Goal: Transaction & Acquisition: Purchase product/service

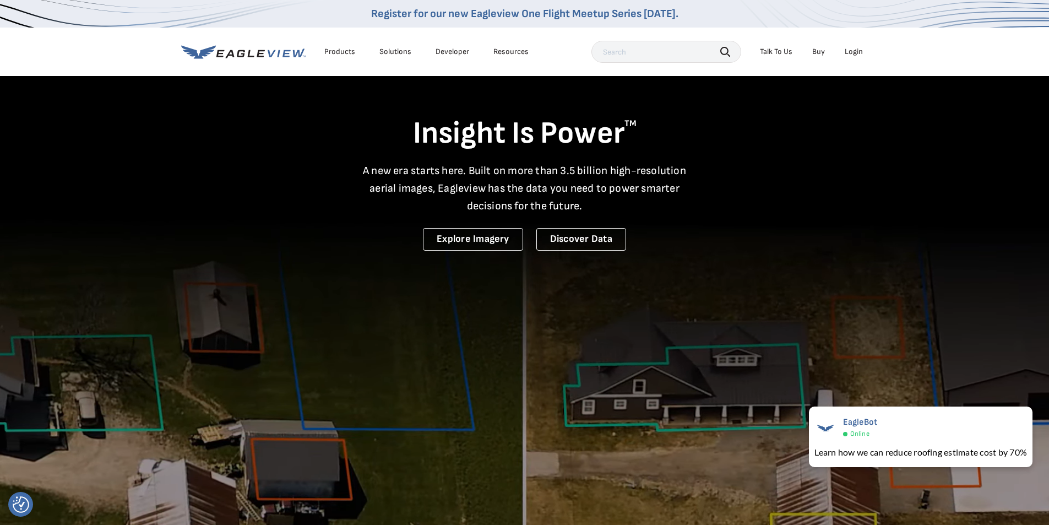
click at [854, 53] on div "Login" at bounding box center [853, 52] width 18 height 10
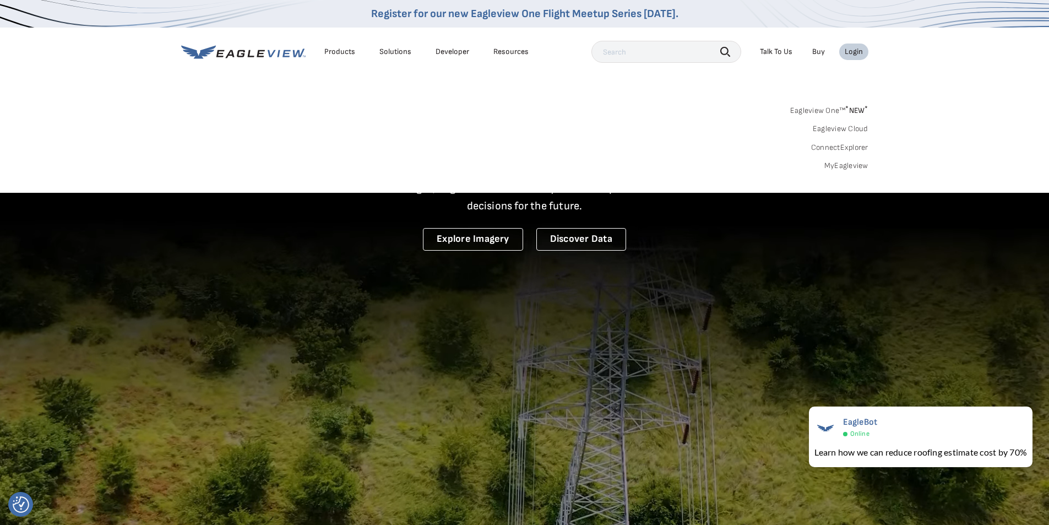
click at [842, 168] on link "MyEagleview" at bounding box center [846, 166] width 44 height 10
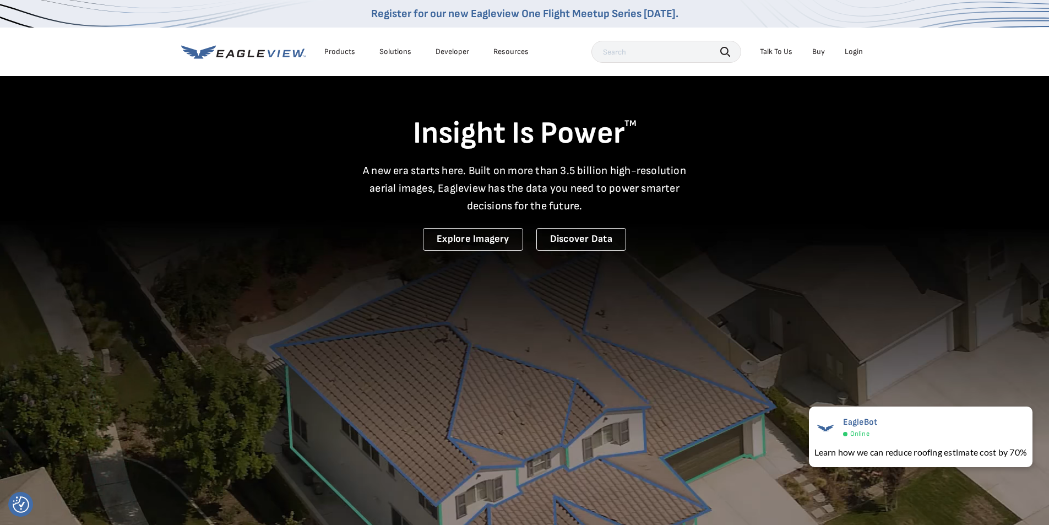
click at [850, 42] on div "Search Talk To Us Buy Login" at bounding box center [729, 52] width 277 height 22
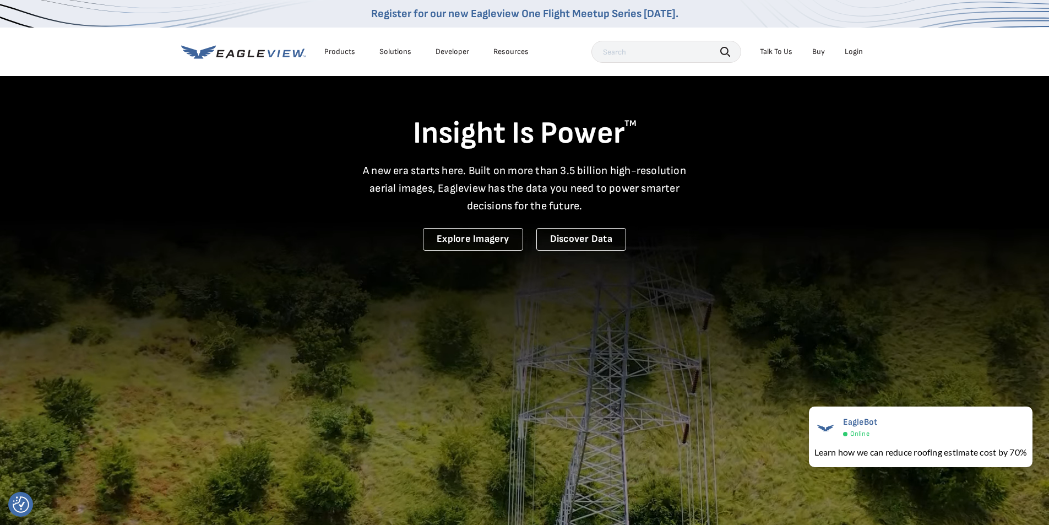
click at [851, 51] on div "Login" at bounding box center [853, 52] width 18 height 10
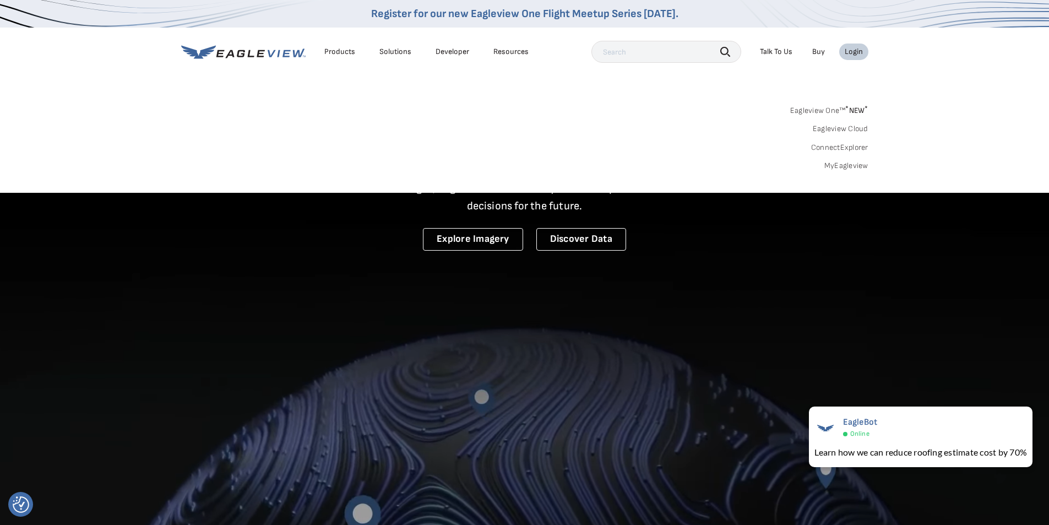
click at [839, 166] on link "MyEagleview" at bounding box center [846, 166] width 44 height 10
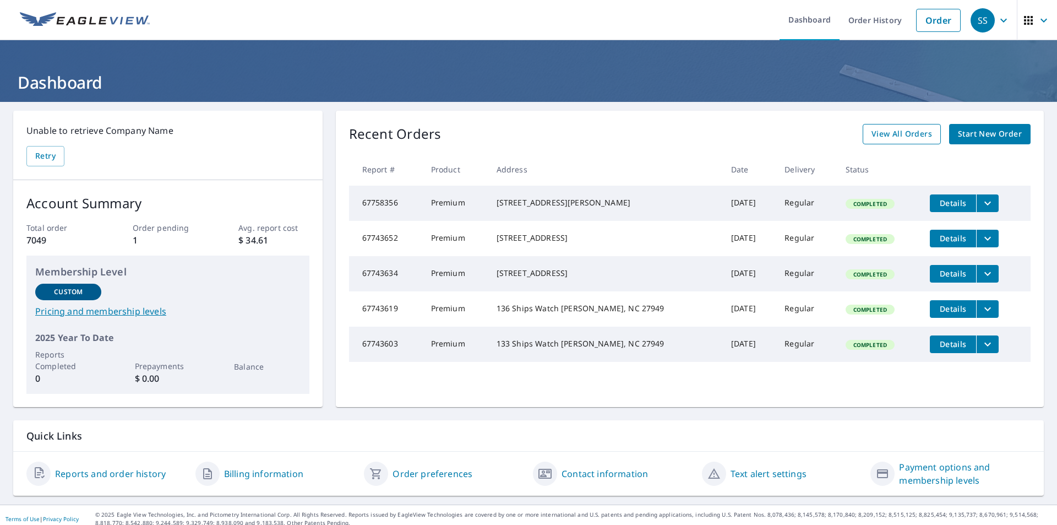
click at [898, 132] on span "View All Orders" at bounding box center [901, 134] width 61 height 14
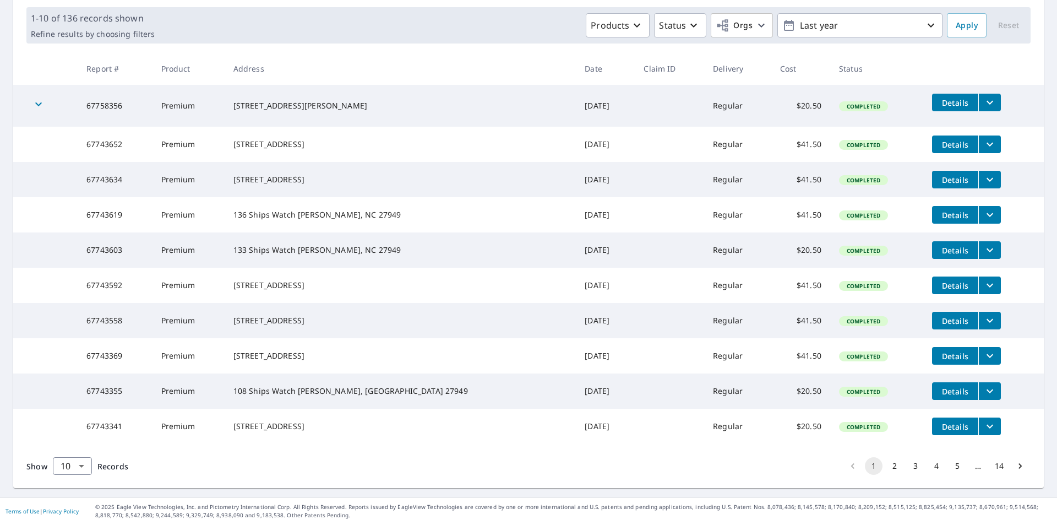
scroll to position [199, 0]
click at [85, 466] on body "SS SS Dashboard Order History Order SS Dashboard / Order History Order History …" at bounding box center [528, 262] width 1057 height 525
click at [67, 462] on li "25" at bounding box center [71, 462] width 39 height 20
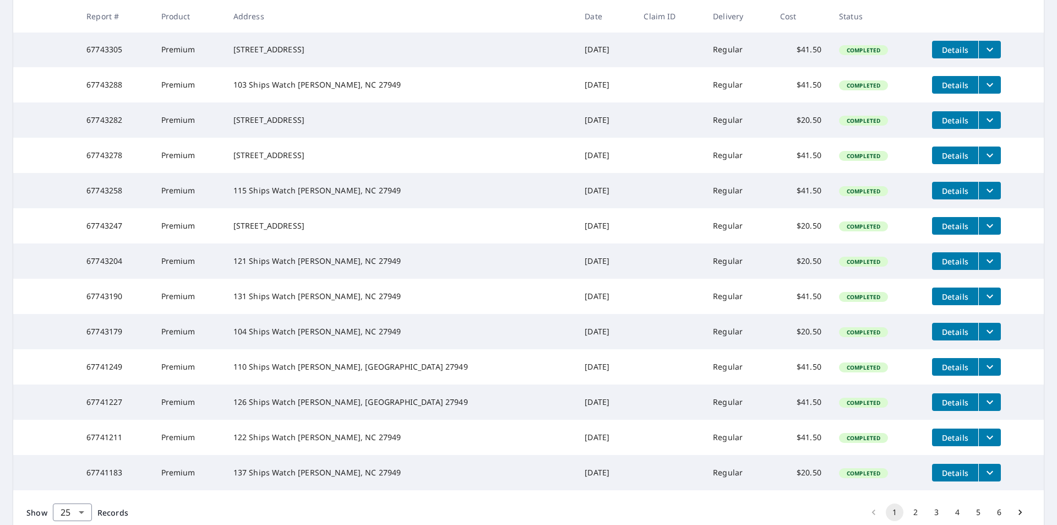
scroll to position [661, 0]
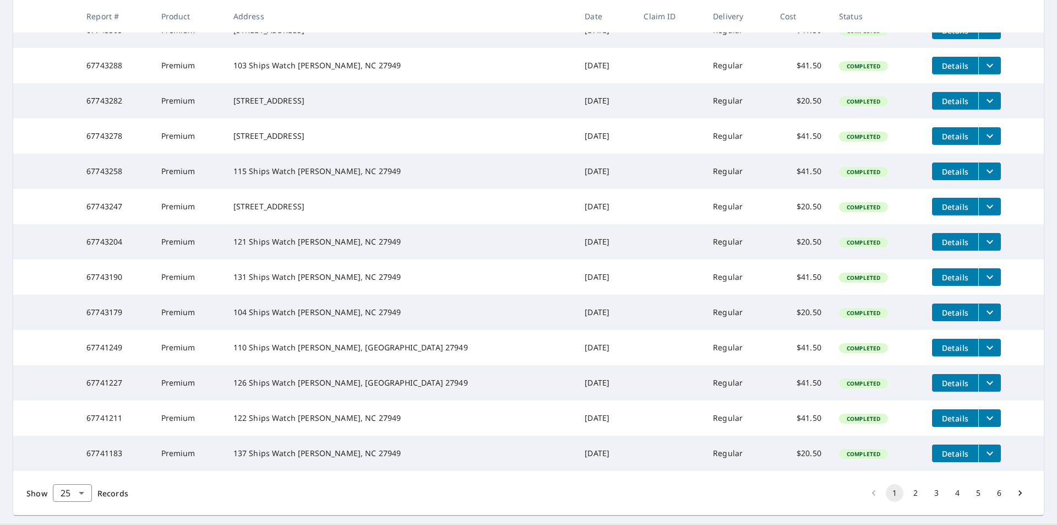
click at [978, 356] on button "filesDropdownBtn-67741249" at bounding box center [989, 348] width 23 height 18
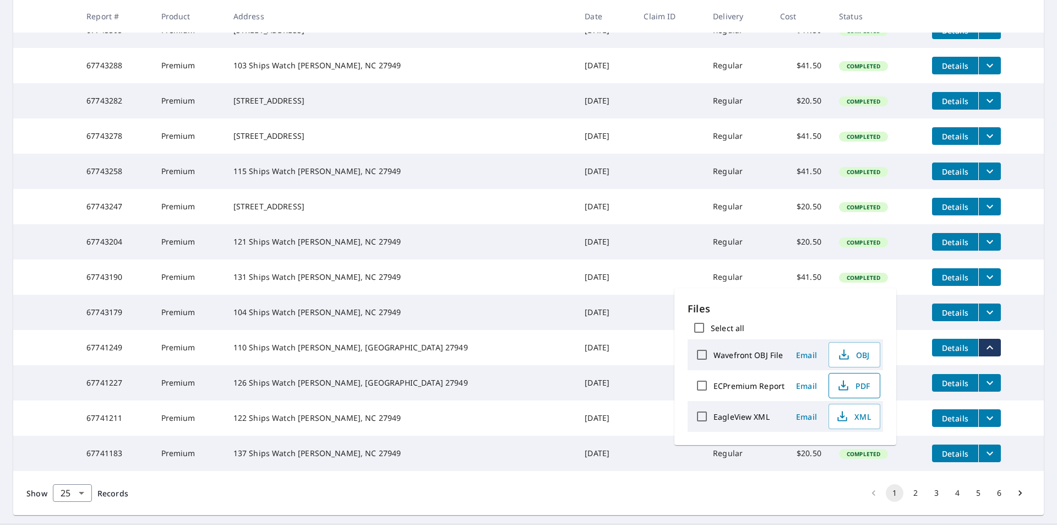
click at [855, 389] on span "PDF" at bounding box center [853, 385] width 35 height 13
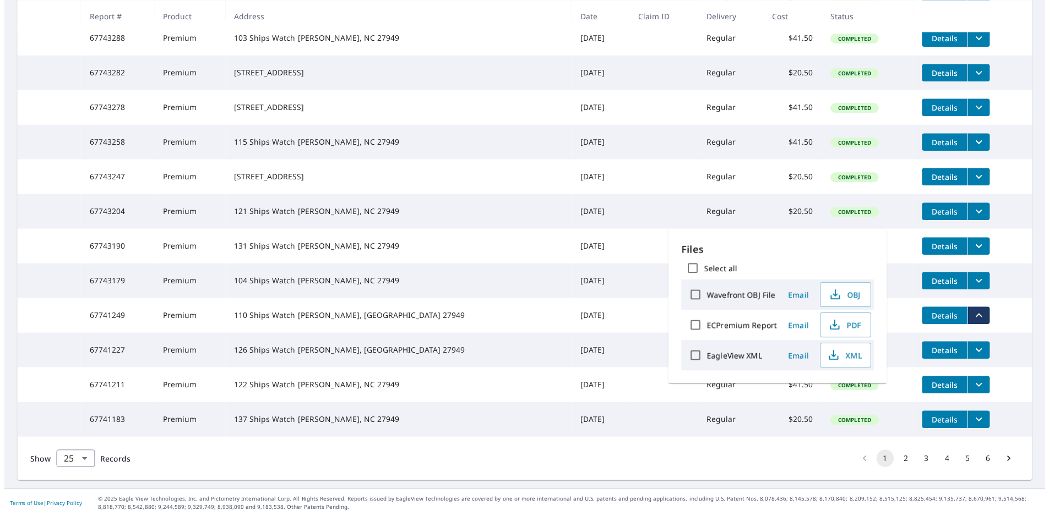
scroll to position [716, 0]
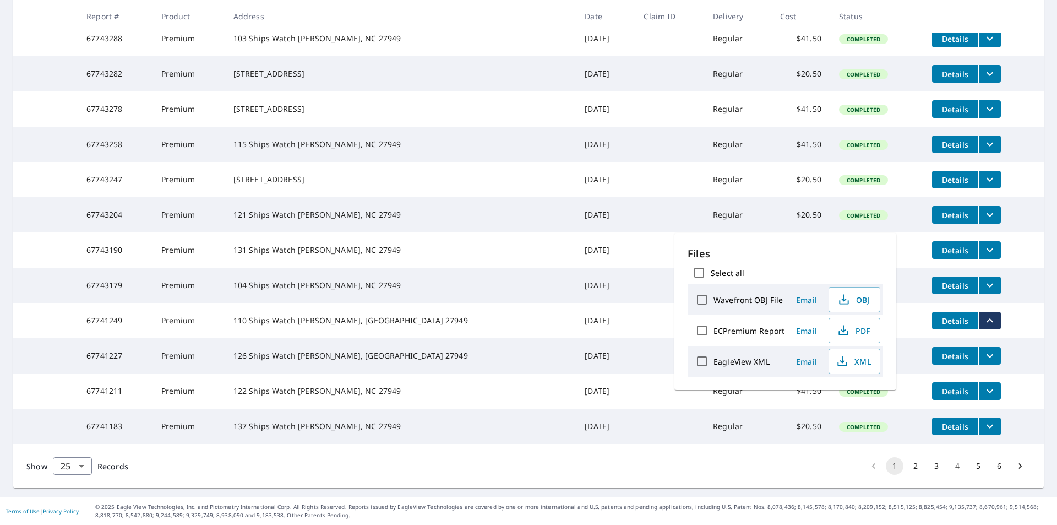
click at [983, 397] on icon "filesDropdownBtn-67741211" at bounding box center [989, 390] width 13 height 13
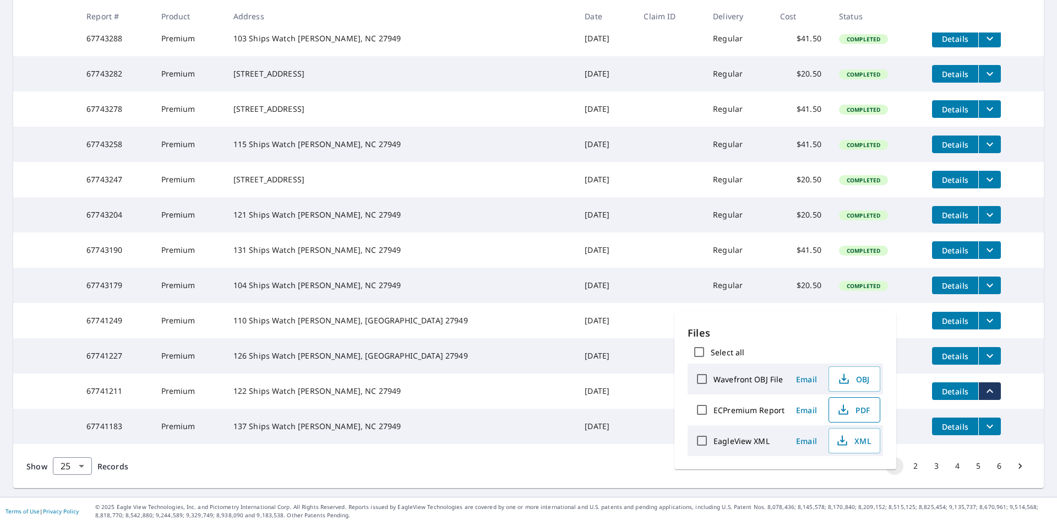
click at [860, 410] on span "PDF" at bounding box center [853, 409] width 35 height 13
click at [225, 373] on td "Premium" at bounding box center [188, 355] width 72 height 35
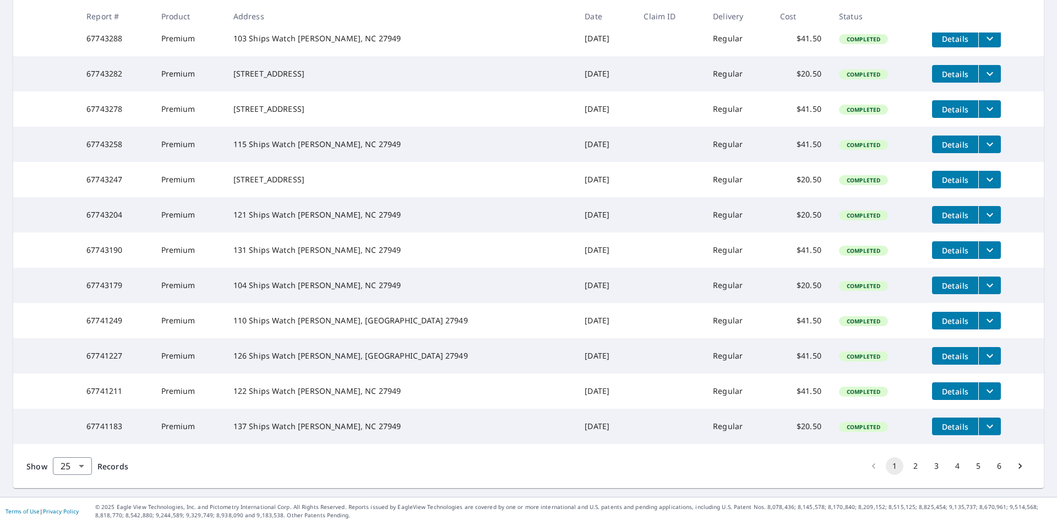
click at [983, 362] on icon "filesDropdownBtn-67741227" at bounding box center [989, 355] width 13 height 13
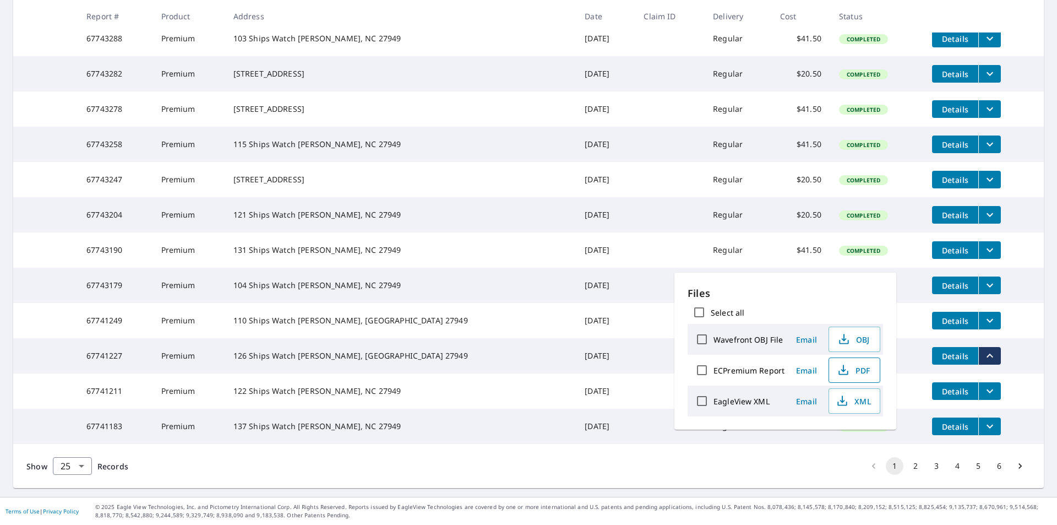
click at [856, 370] on span "PDF" at bounding box center [853, 369] width 35 height 13
click at [986, 428] on icon "filesDropdownBtn-67741183" at bounding box center [989, 426] width 7 height 4
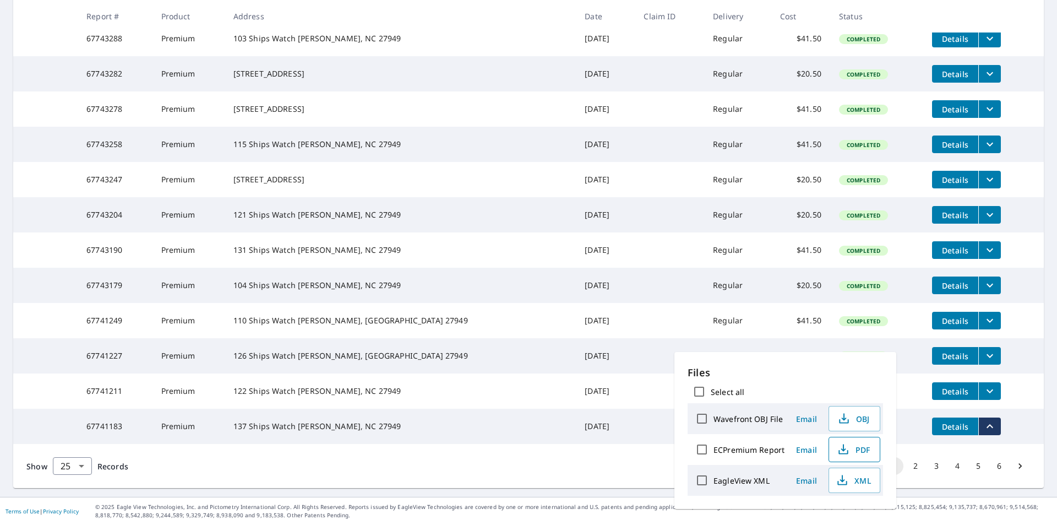
click at [849, 447] on span "PDF" at bounding box center [853, 449] width 35 height 13
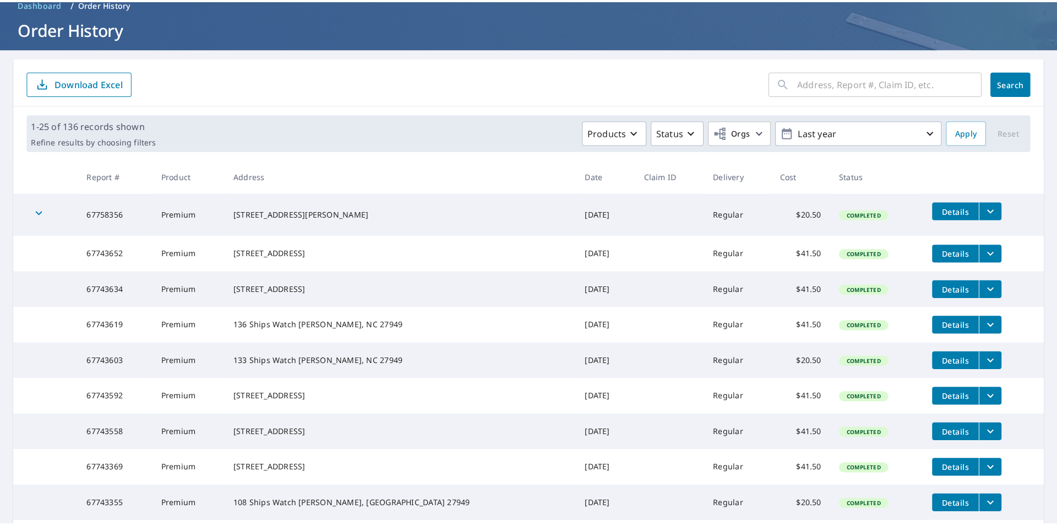
scroll to position [0, 0]
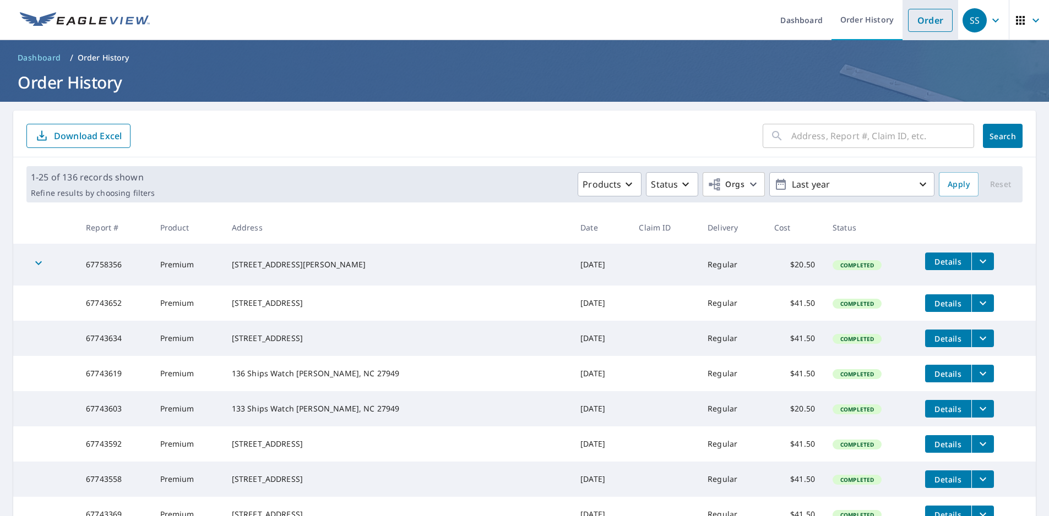
click at [927, 23] on link "Order" at bounding box center [930, 20] width 45 height 23
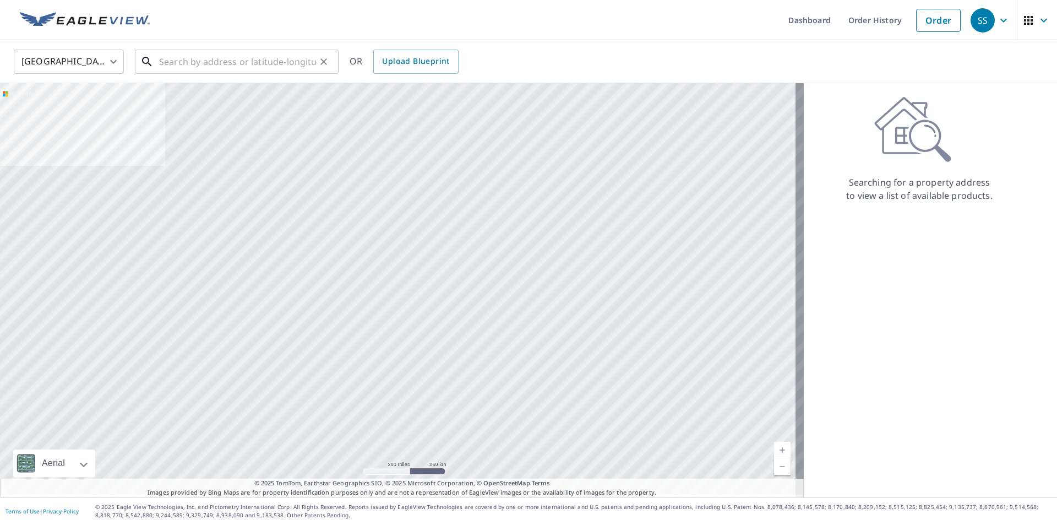
click at [182, 72] on input "text" at bounding box center [237, 61] width 157 height 31
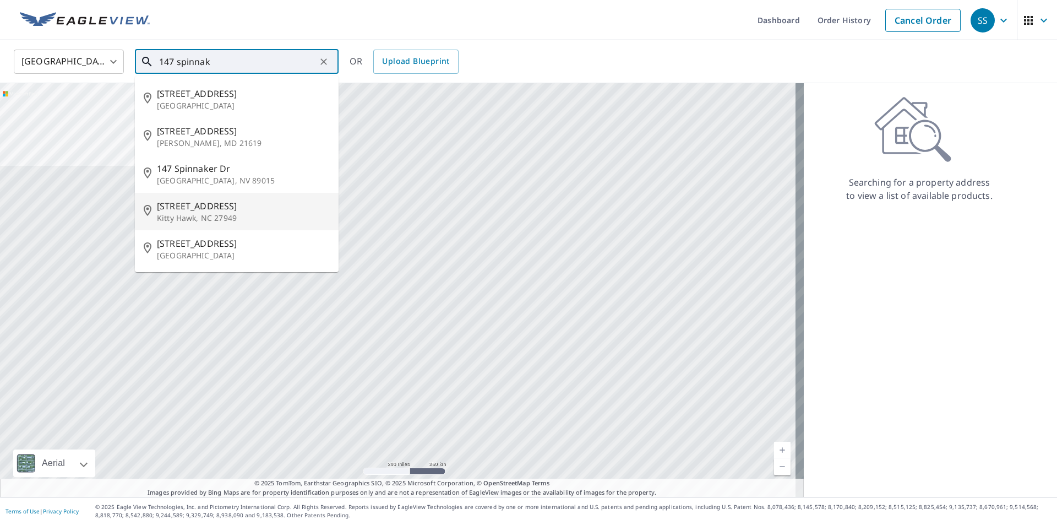
click at [214, 212] on p "Kitty Hawk, NC 27949" at bounding box center [243, 217] width 173 height 11
type input "147 Spinnaker Ct Kitty Hawk, NC 27949"
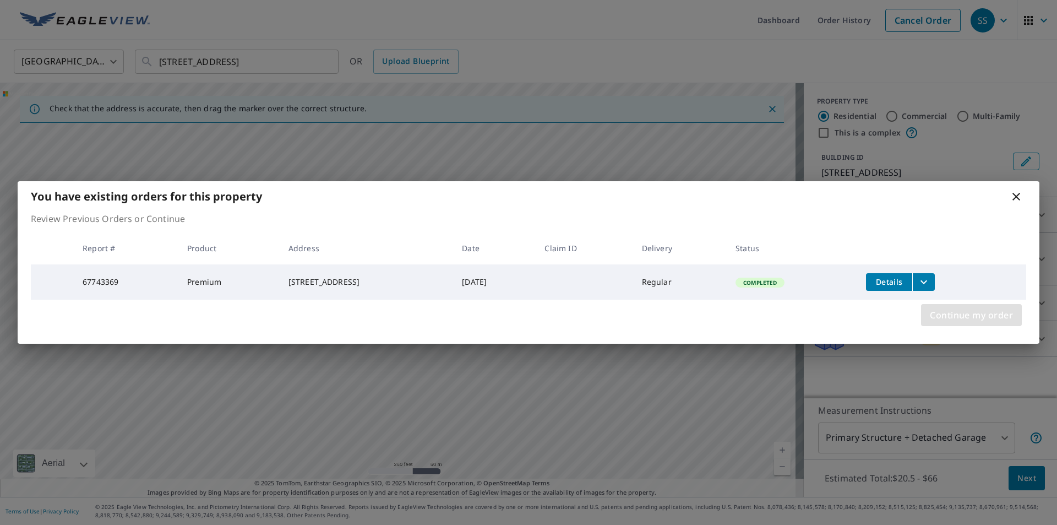
click at [1003, 310] on span "Continue my order" at bounding box center [971, 314] width 83 height 15
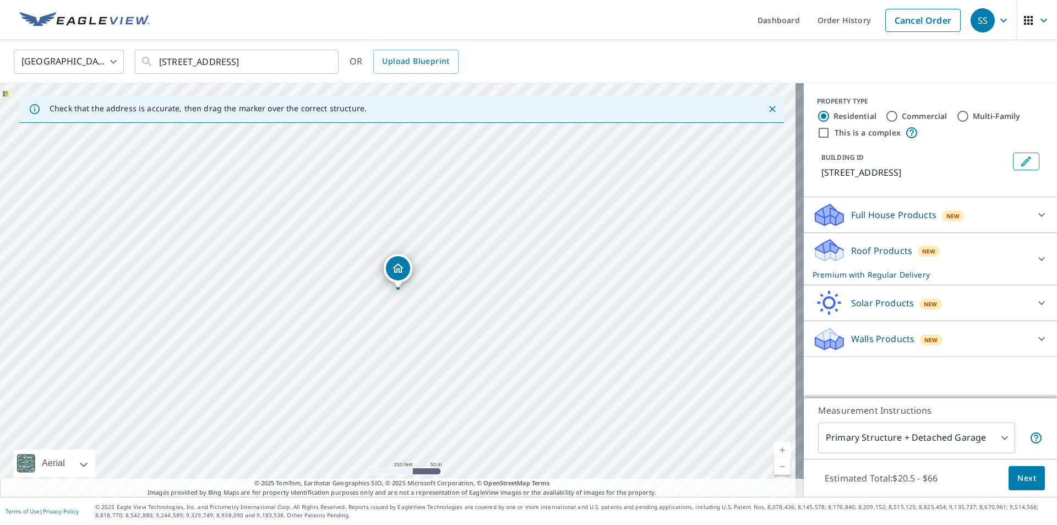
click at [1020, 481] on span "Next" at bounding box center [1026, 478] width 19 height 14
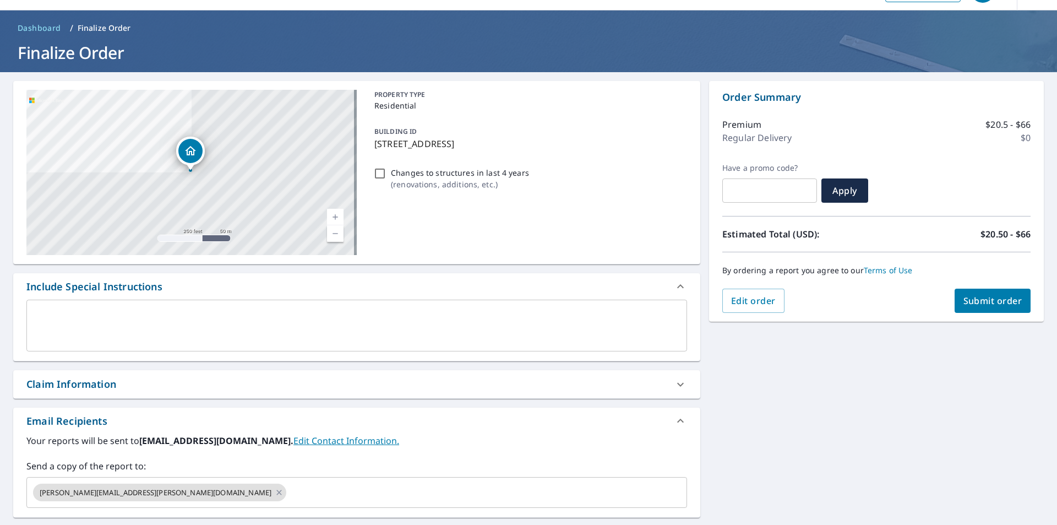
scroll to position [55, 0]
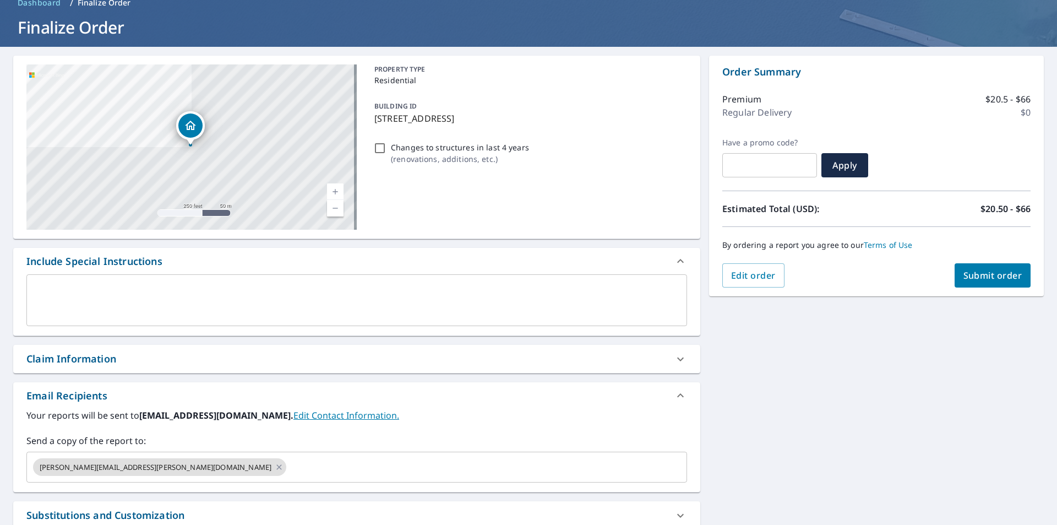
click at [329, 415] on link "Edit Contact Information." at bounding box center [346, 415] width 106 height 12
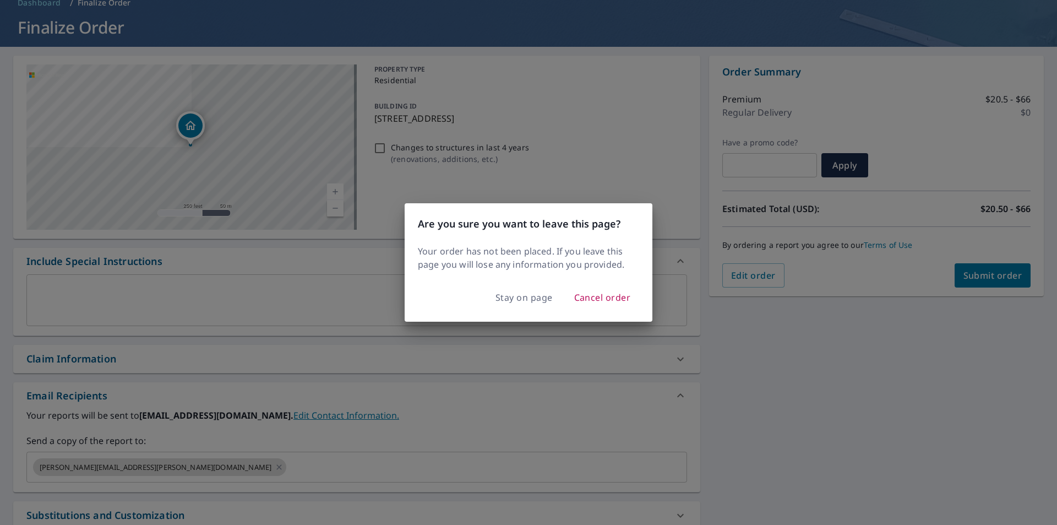
click at [791, 402] on div "Are you sure you want to leave this page? Your order has not been placed. If yo…" at bounding box center [528, 262] width 1057 height 525
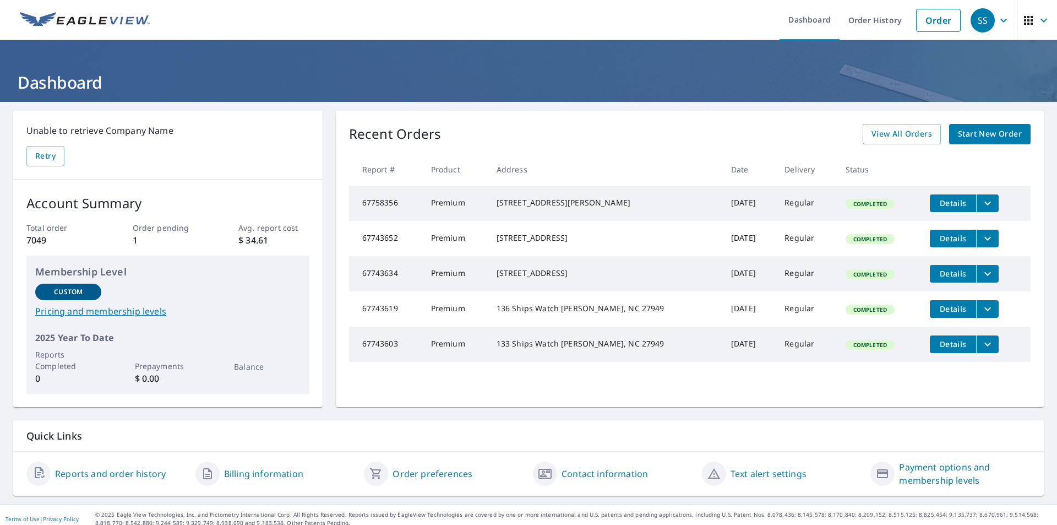
click at [978, 125] on link "Start New Order" at bounding box center [989, 134] width 81 height 20
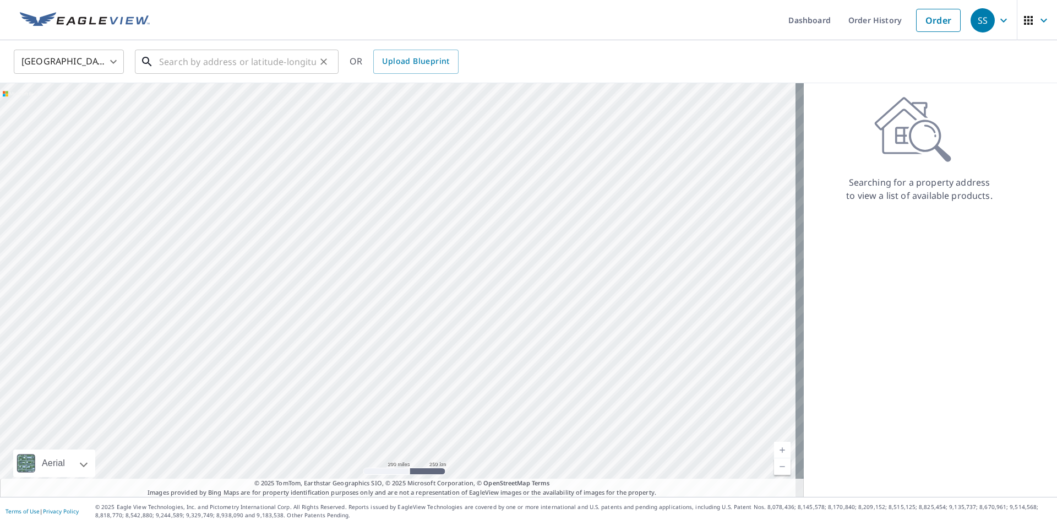
click at [253, 58] on input "text" at bounding box center [237, 61] width 157 height 31
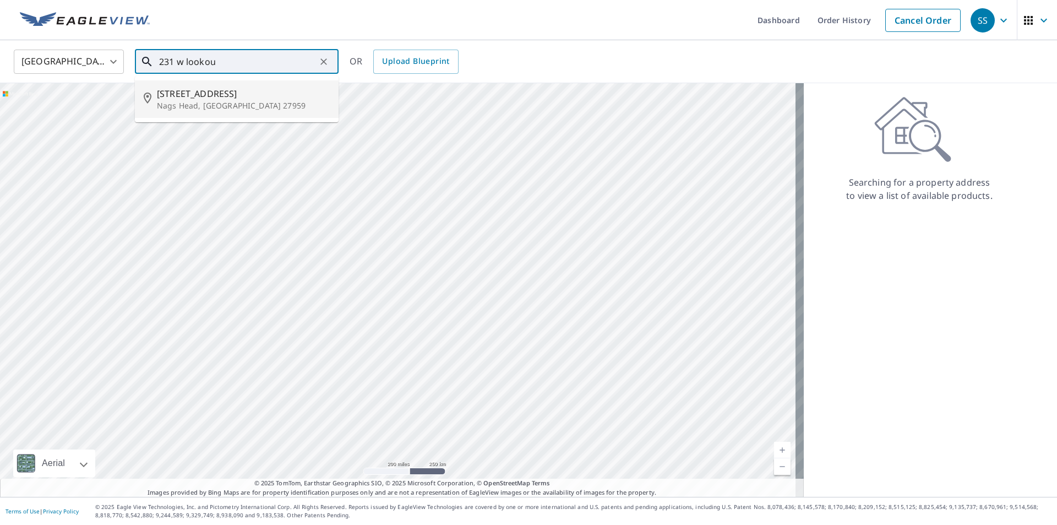
click at [216, 95] on span "231 W Lookout Rd" at bounding box center [243, 93] width 173 height 13
type input "231 W Lookout Rd Nags Head, NC 27959"
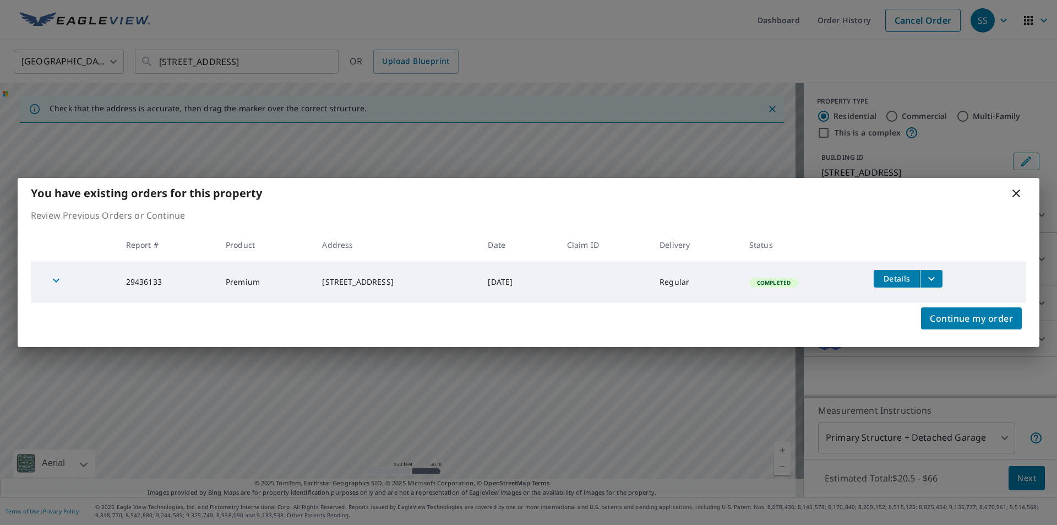
click at [1018, 196] on icon at bounding box center [1015, 193] width 13 height 13
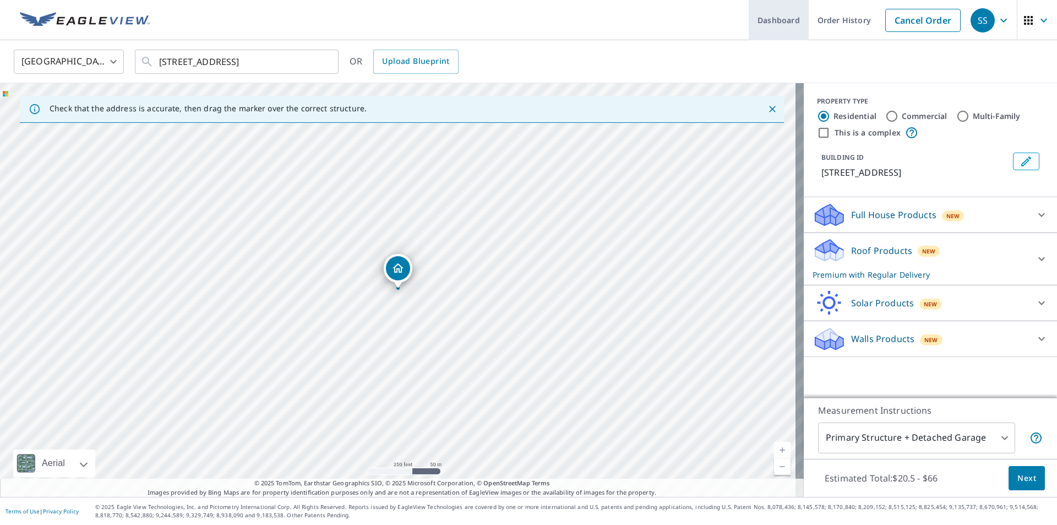
click at [790, 23] on link "Dashboard" at bounding box center [779, 20] width 60 height 40
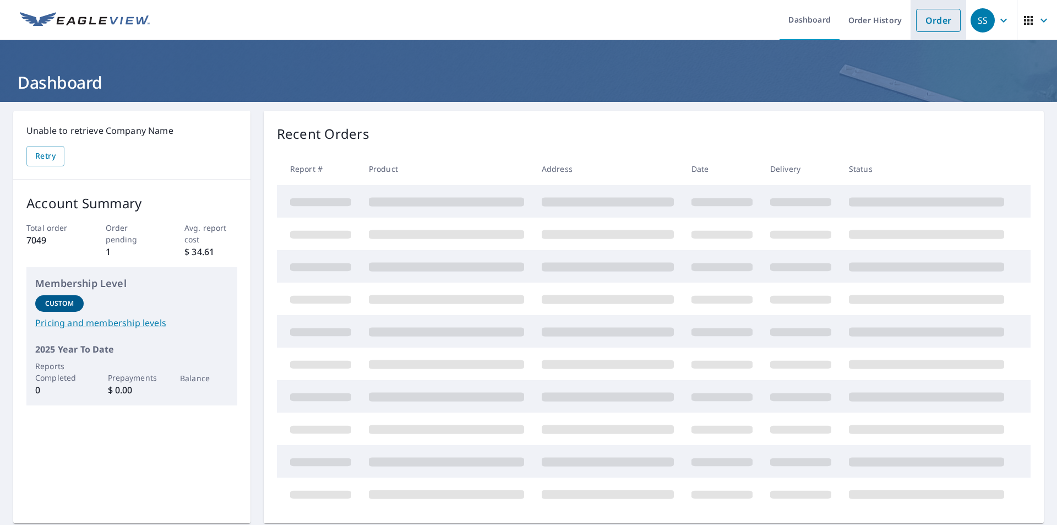
click at [928, 18] on link "Order" at bounding box center [938, 20] width 45 height 23
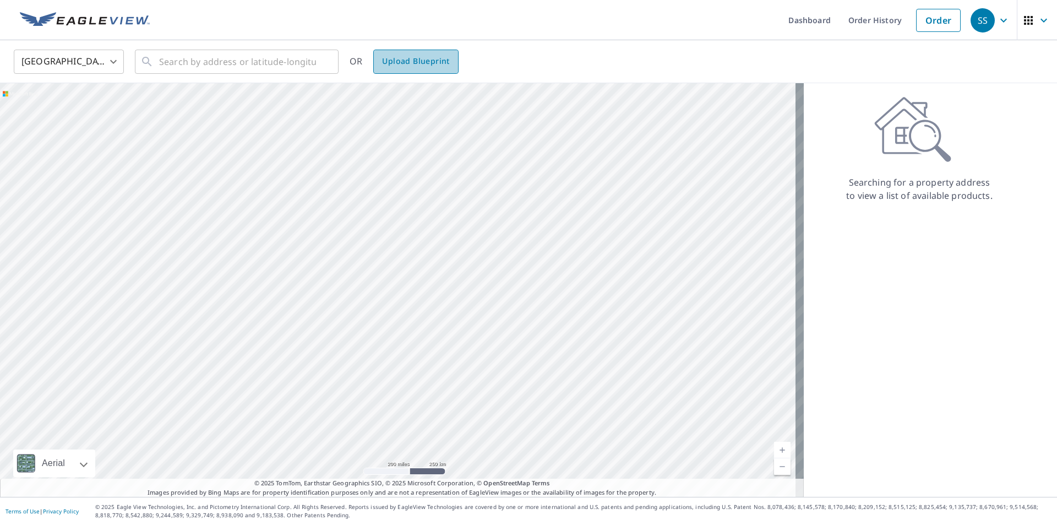
click at [414, 68] on link "Upload Blueprint" at bounding box center [415, 62] width 85 height 24
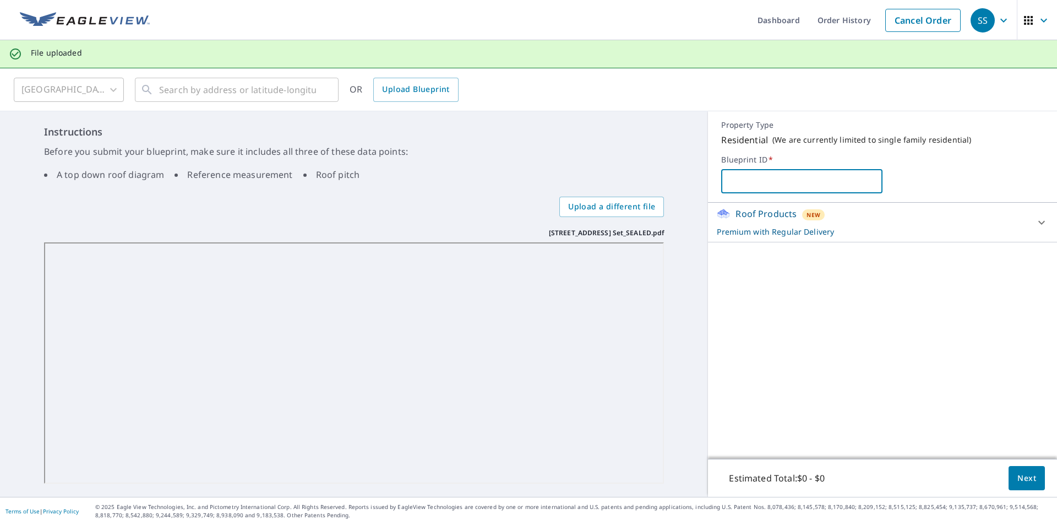
click at [762, 172] on input "text" at bounding box center [801, 181] width 161 height 31
type input "Little- Baccanari"
click at [1008, 472] on button "Next" at bounding box center [1026, 478] width 36 height 25
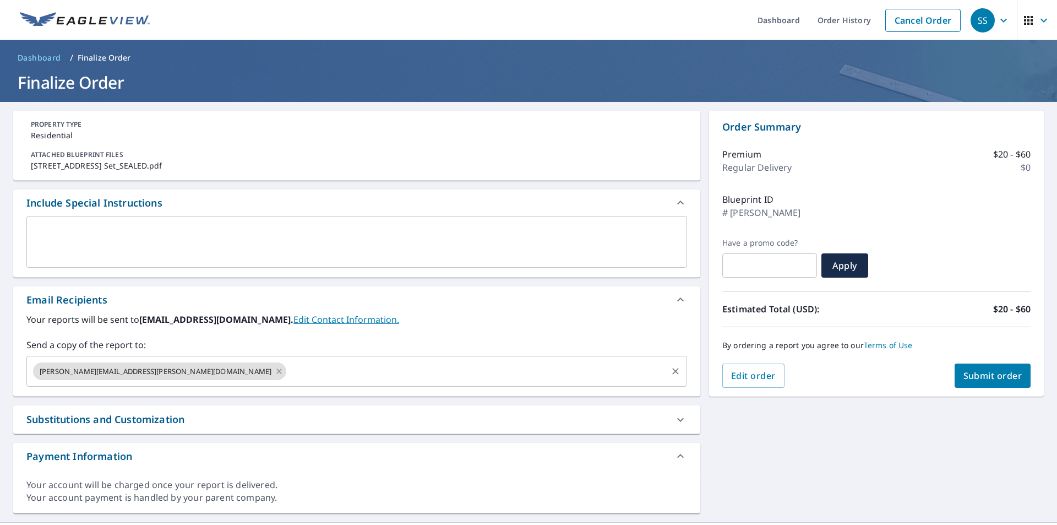
click at [275, 368] on icon at bounding box center [279, 371] width 9 height 12
click at [122, 376] on input "text" at bounding box center [348, 371] width 634 height 21
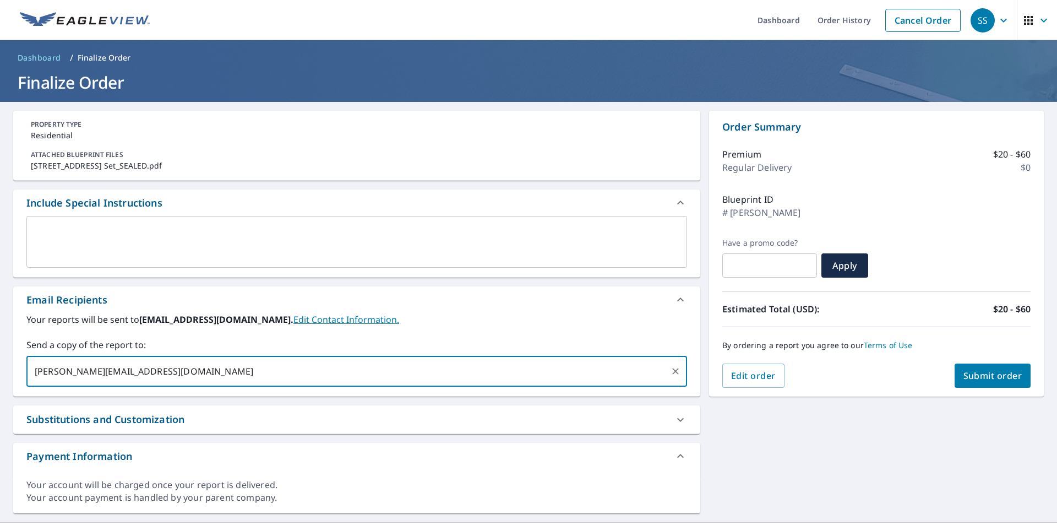
type input "dan.gray@abcsupply.com"
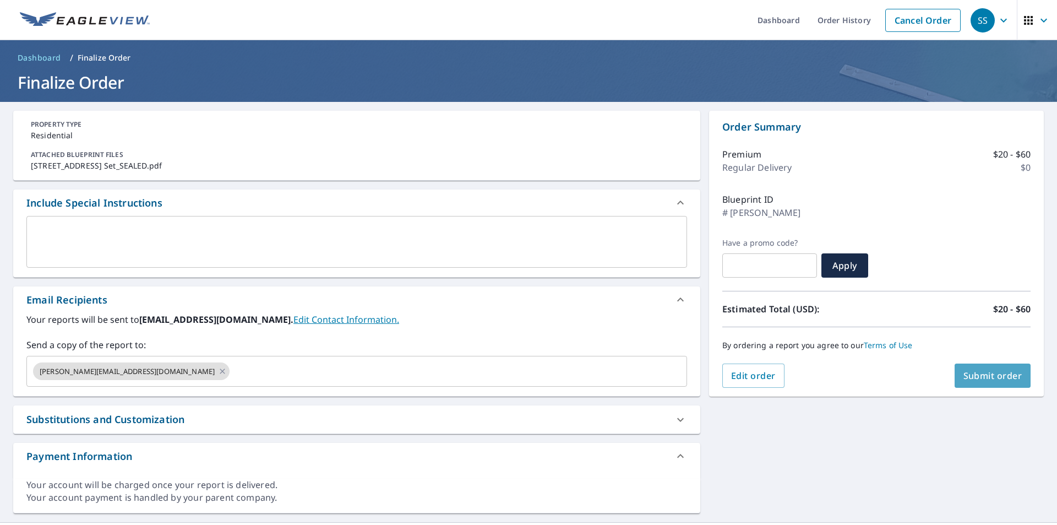
click at [964, 373] on span "Submit order" at bounding box center [992, 375] width 59 height 12
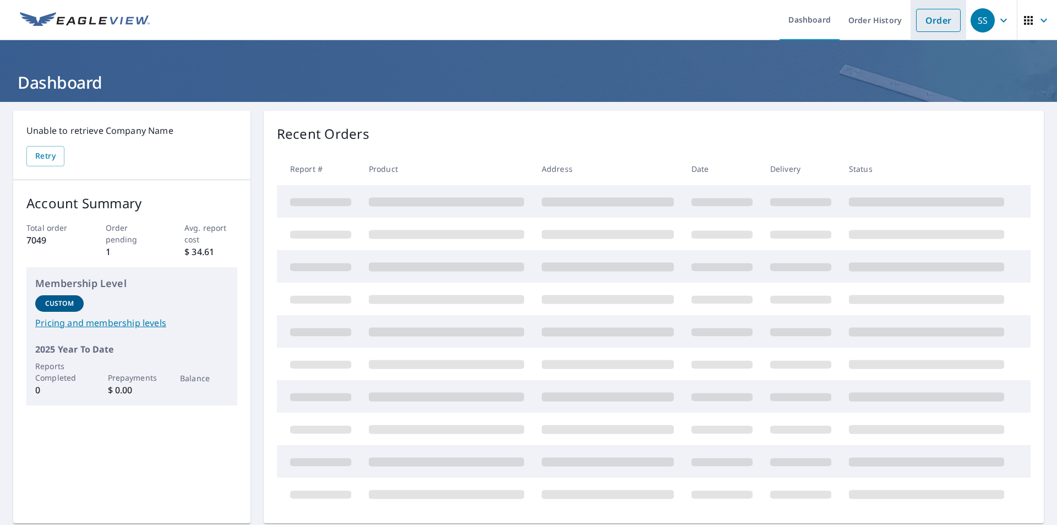
click at [931, 11] on link "Order" at bounding box center [938, 20] width 45 height 23
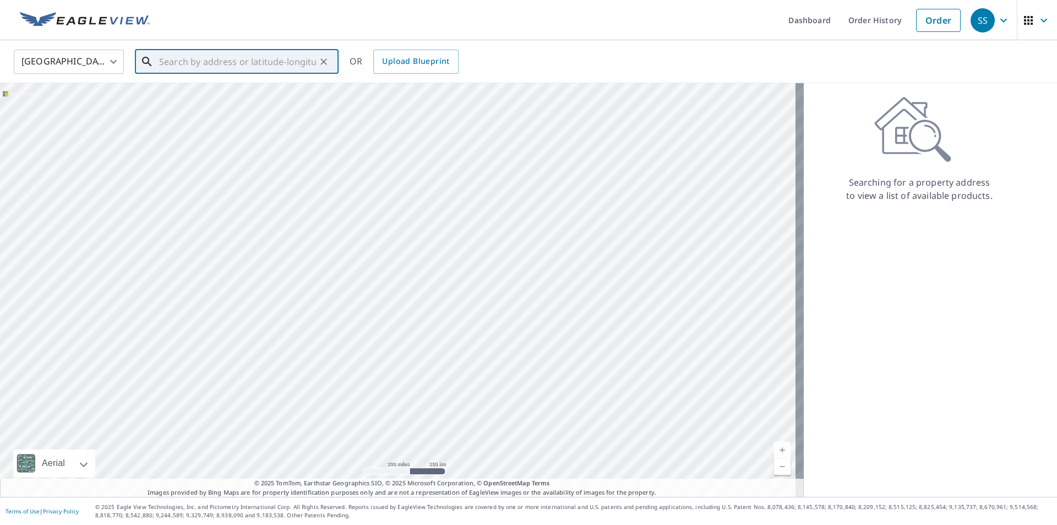
click at [202, 65] on input "text" at bounding box center [237, 61] width 157 height 31
click at [190, 96] on span "9411 S Old Oregon Inlet Rd" at bounding box center [243, 93] width 173 height 13
type input "9411 S Old Oregon Inlet Rd Nags Head, NC 27959"
